Goal: Transaction & Acquisition: Purchase product/service

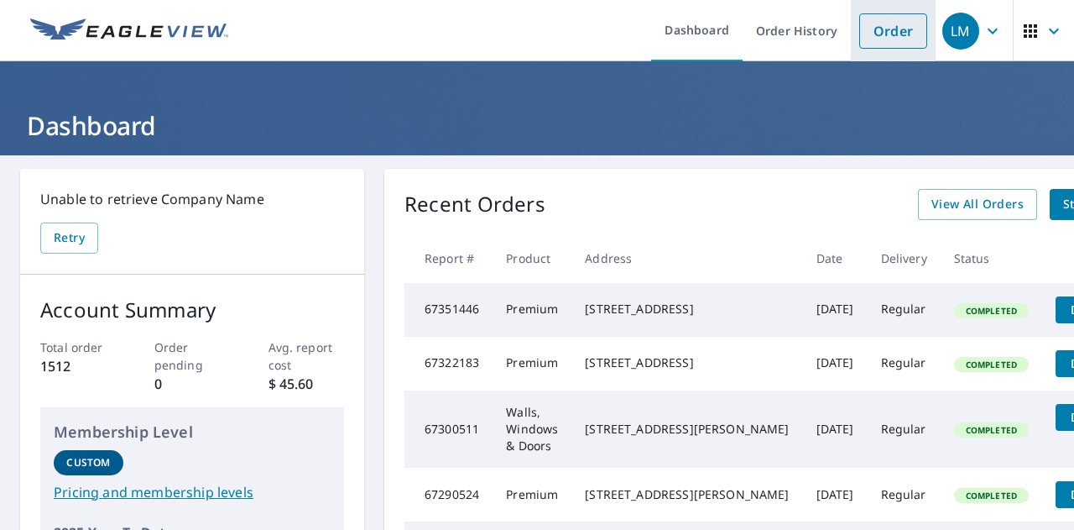
click at [884, 28] on link "Order" at bounding box center [894, 30] width 68 height 35
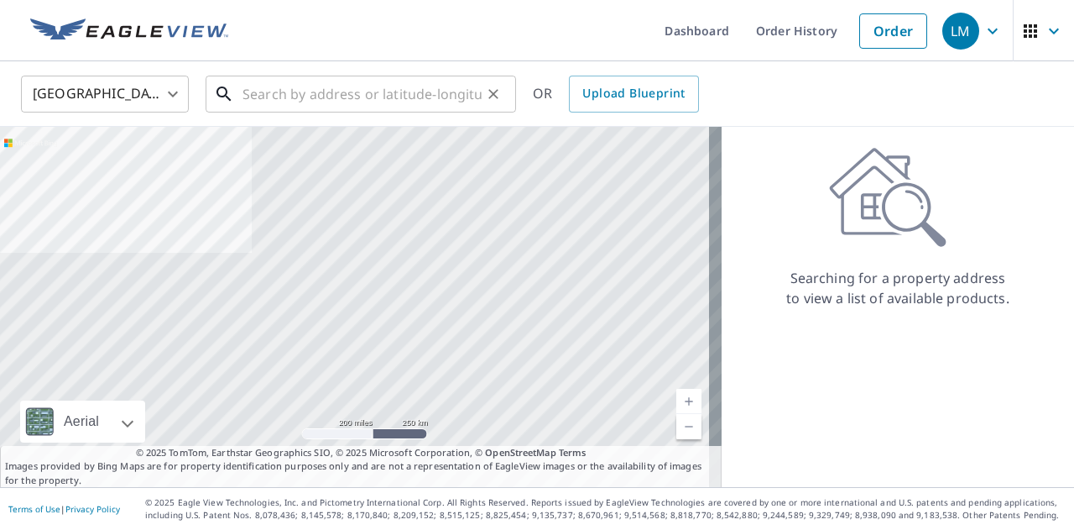
click at [334, 103] on input "text" at bounding box center [362, 94] width 239 height 47
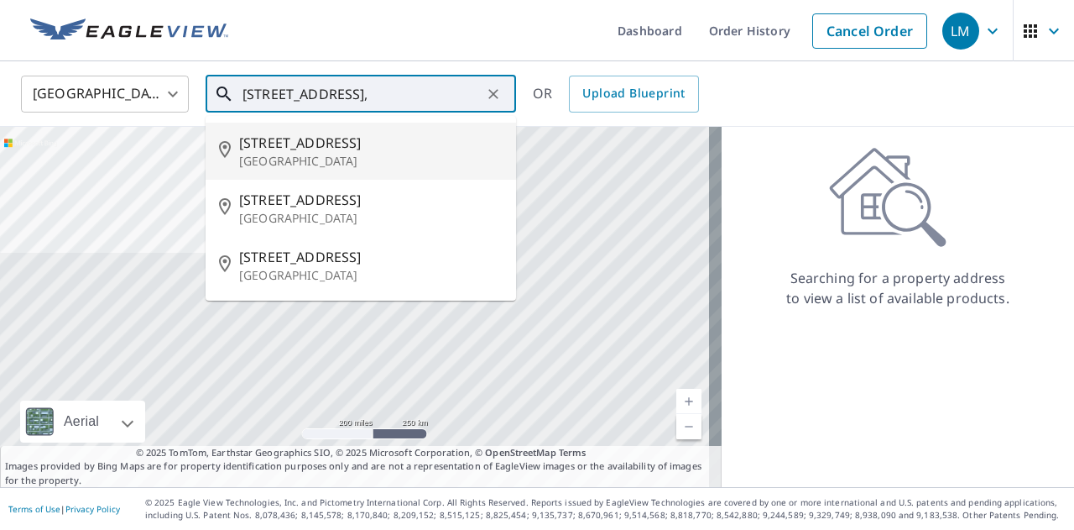
click at [326, 154] on p "[GEOGRAPHIC_DATA]" at bounding box center [371, 161] width 264 height 17
type input "[STREET_ADDRESS]"
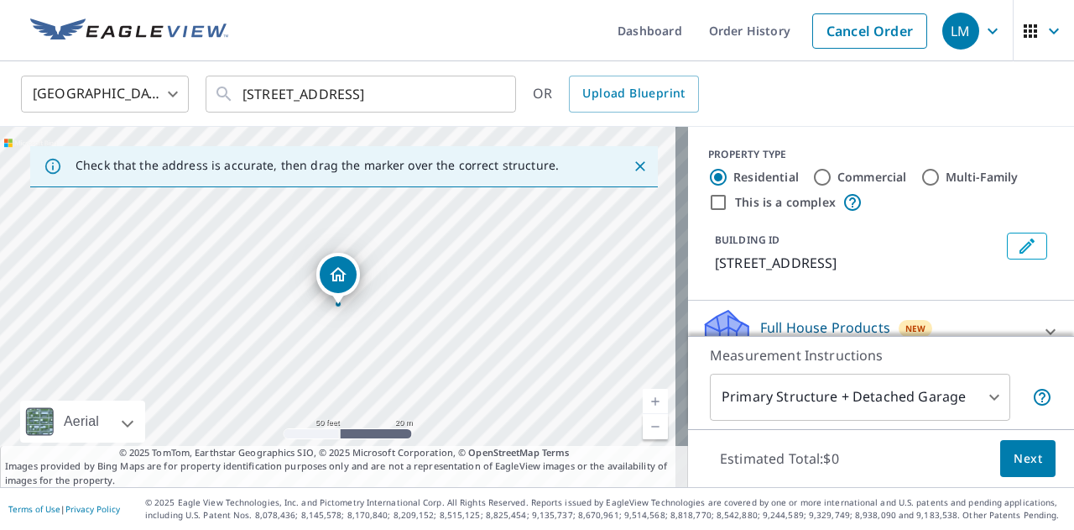
click at [984, 390] on body "LM LM Dashboard Order History Cancel Order LM [GEOGRAPHIC_DATA] [GEOGRAPHIC_DAT…" at bounding box center [537, 265] width 1074 height 530
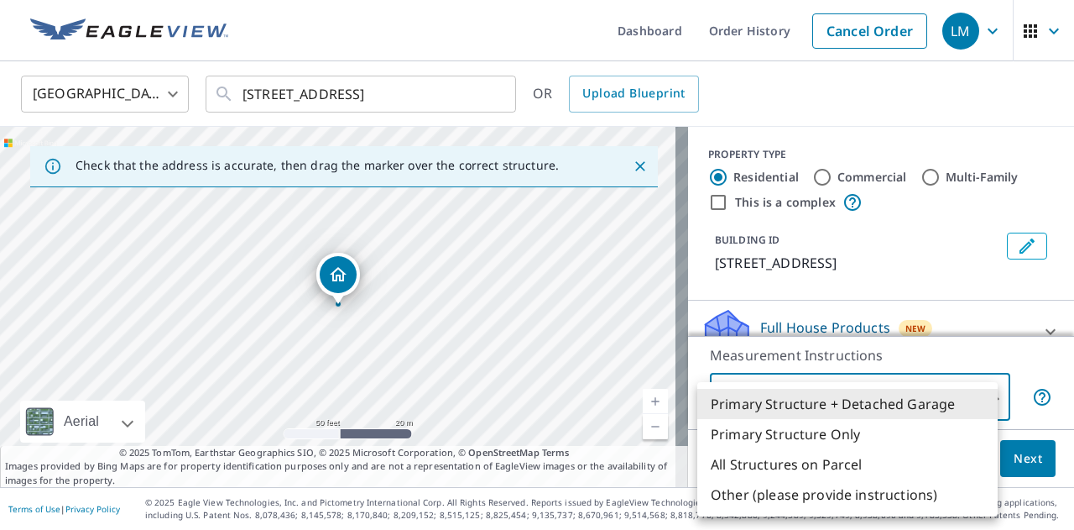
click at [886, 426] on li "Primary Structure Only" at bounding box center [848, 434] width 301 height 30
type input "2"
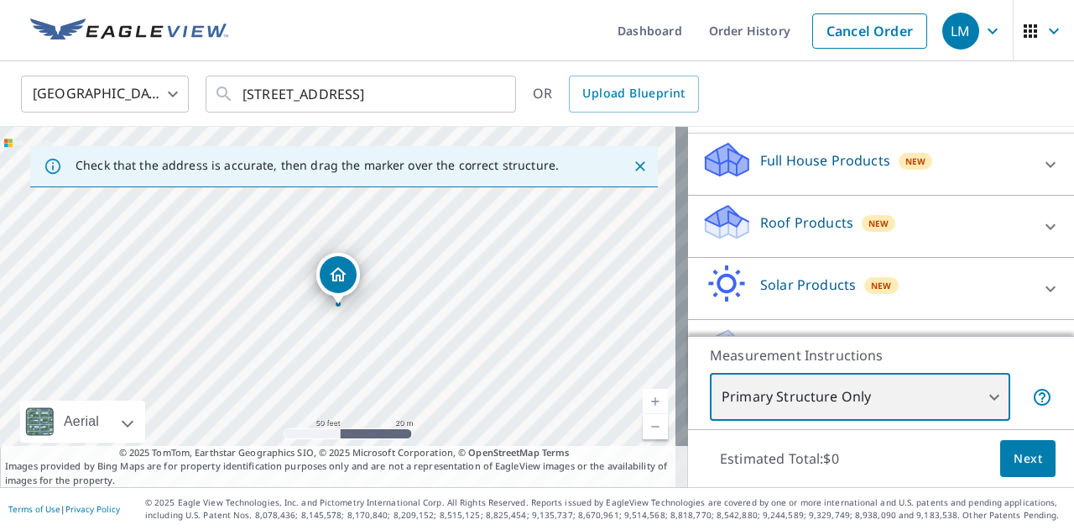
scroll to position [168, 0]
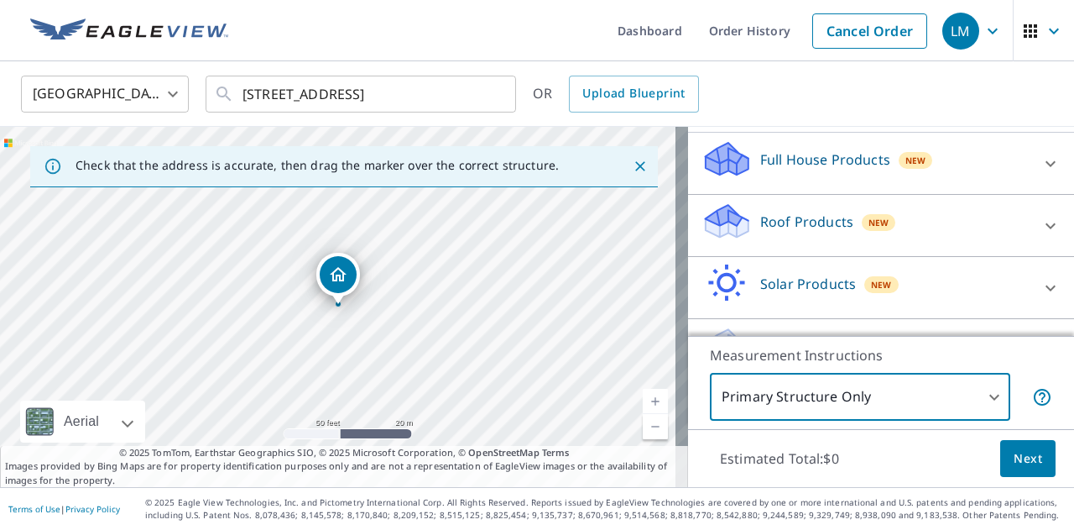
click at [780, 228] on p "Roof Products" at bounding box center [807, 222] width 93 height 20
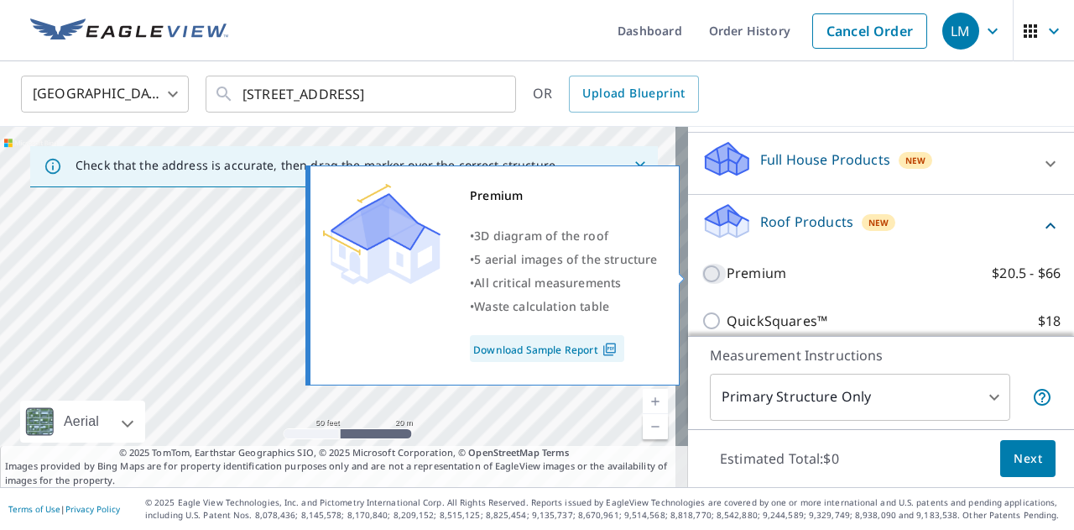
click at [702, 269] on input "Premium $20.5 - $66" at bounding box center [714, 274] width 25 height 20
checkbox input "true"
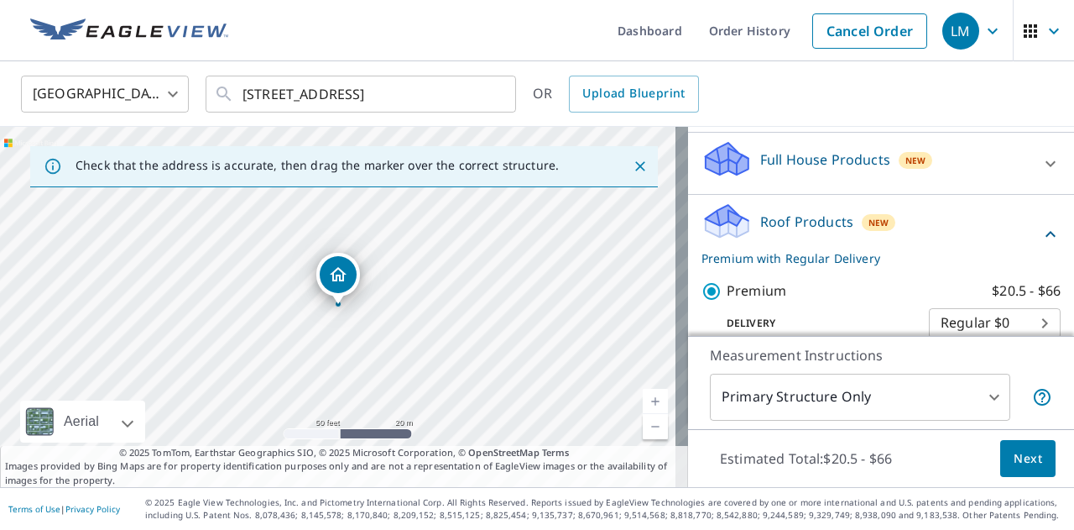
click at [1019, 451] on span "Next" at bounding box center [1028, 458] width 29 height 21
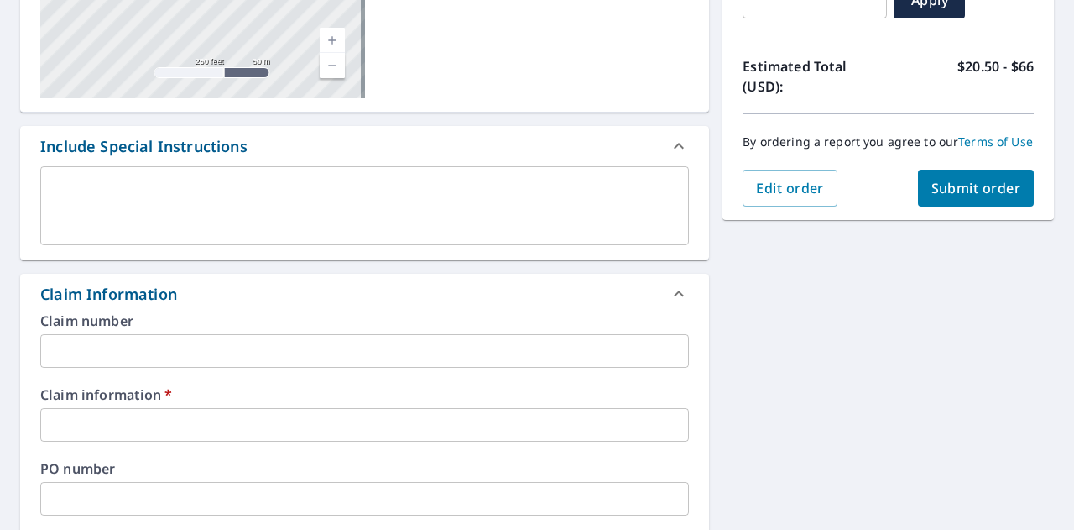
scroll to position [420, 0]
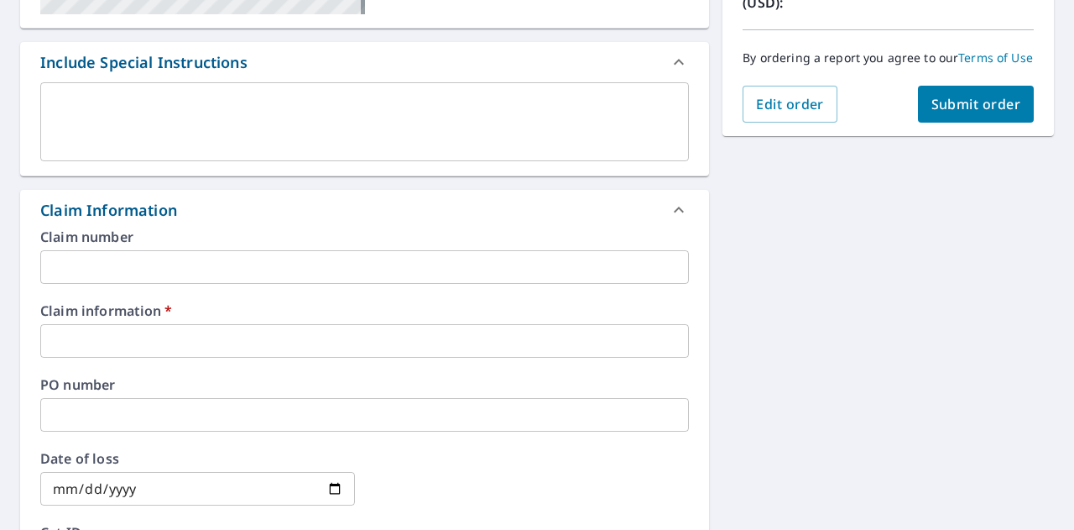
click at [81, 263] on input "text" at bounding box center [364, 267] width 649 height 34
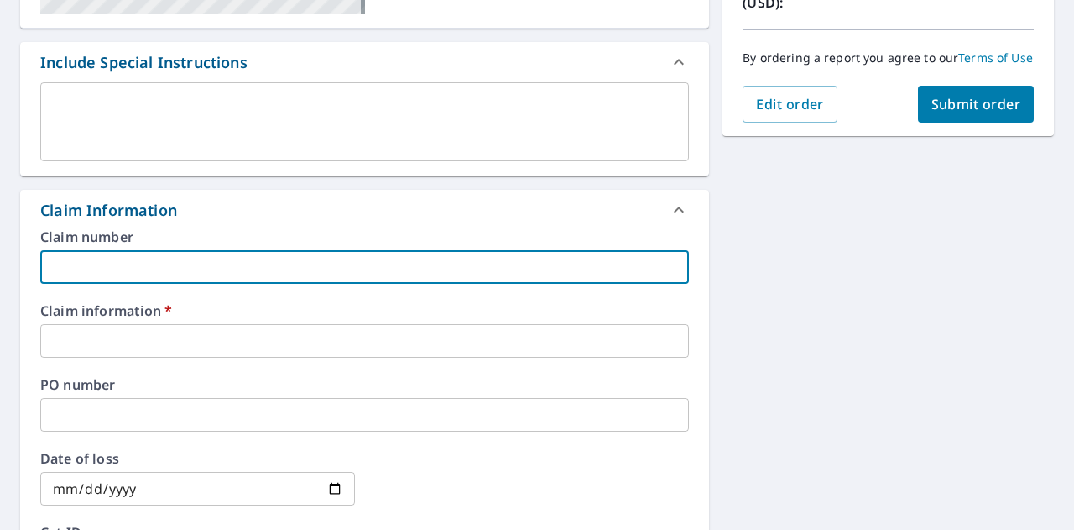
type input "A1"
checkbox input "true"
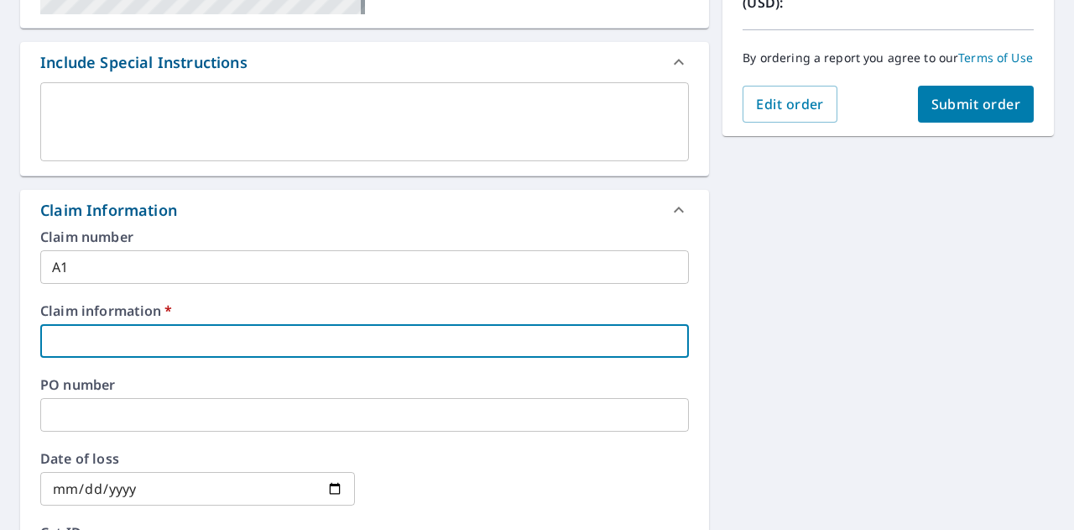
click at [82, 341] on input "text" at bounding box center [364, 341] width 649 height 34
type input "264104"
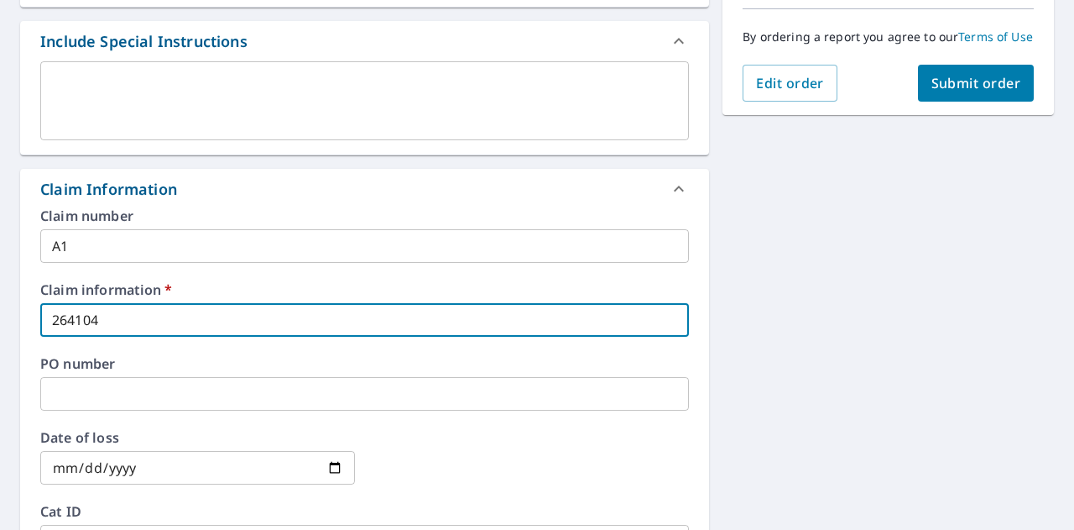
scroll to position [105, 0]
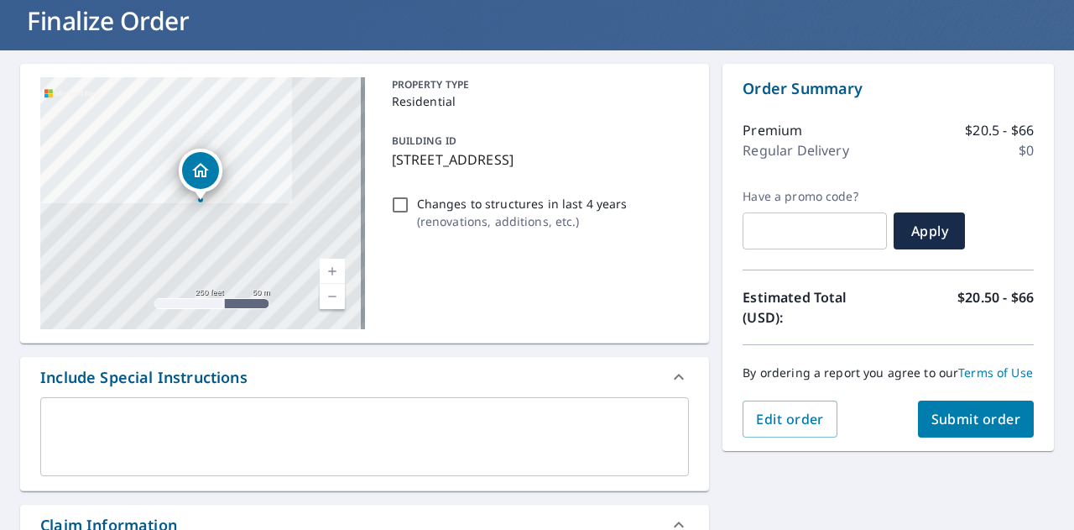
click at [957, 428] on span "Submit order" at bounding box center [977, 419] width 90 height 18
checkbox input "true"
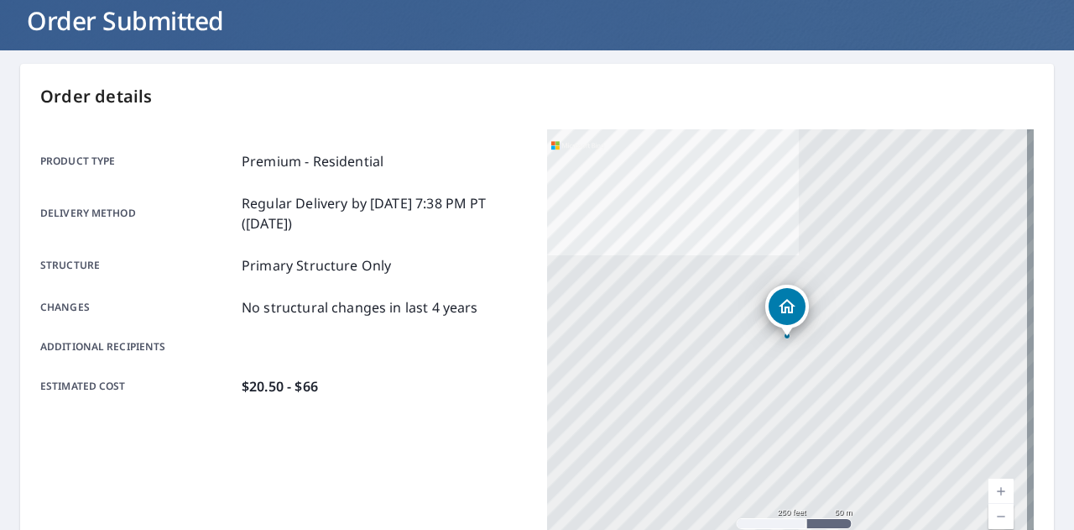
scroll to position [357, 0]
